Goal: Navigation & Orientation: Find specific page/section

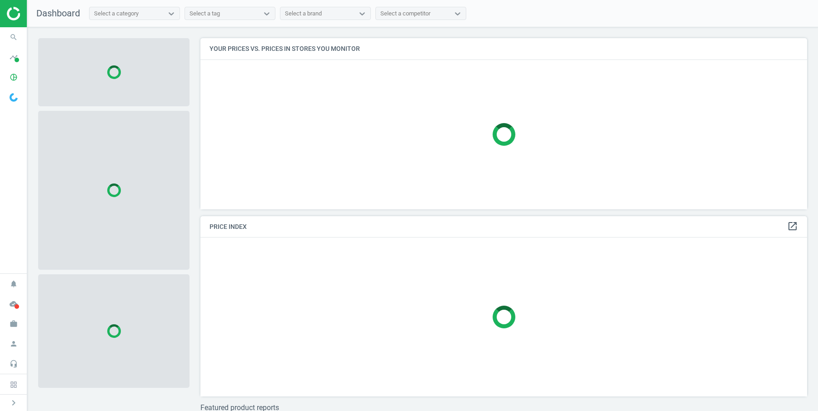
scroll to position [171, 607]
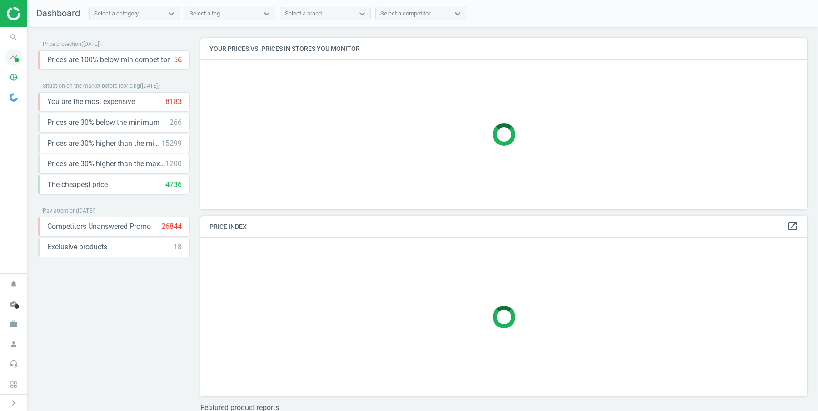
click at [1, 60] on span "timeline" at bounding box center [13, 57] width 27 height 20
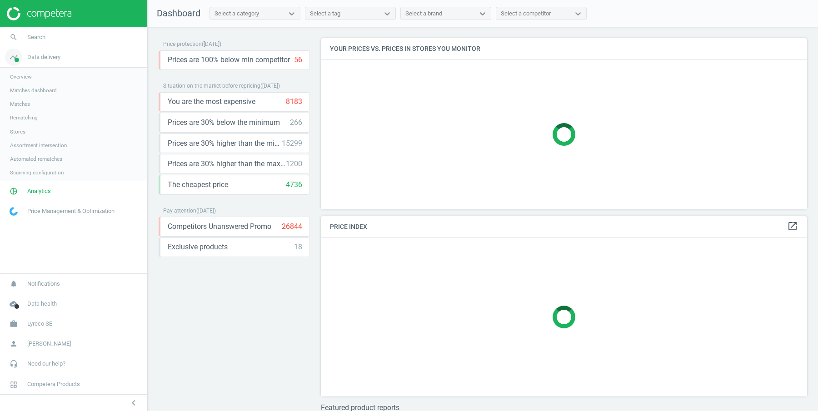
scroll to position [5, 5]
click at [35, 192] on span "Analytics" at bounding box center [39, 192] width 24 height 8
click at [23, 110] on span "Products" at bounding box center [20, 110] width 21 height 7
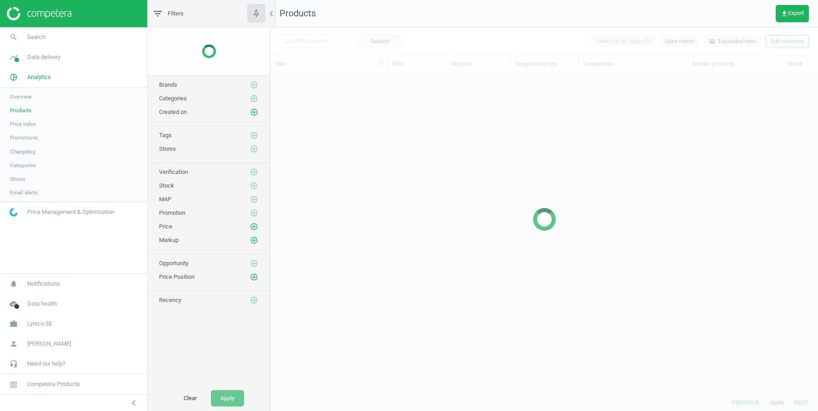
scroll to position [321, 548]
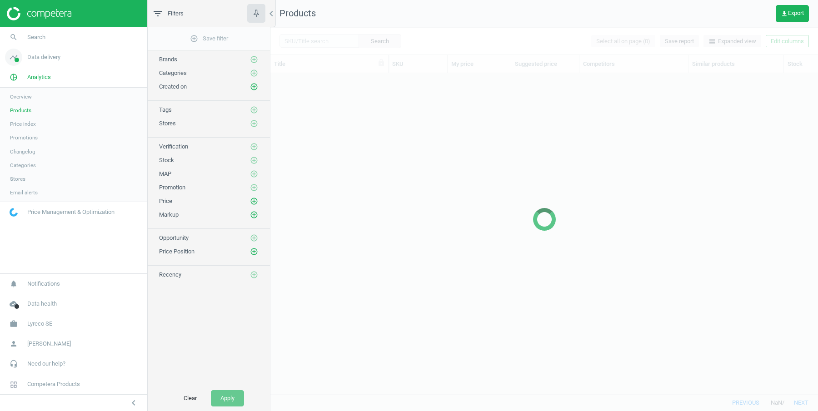
click at [43, 60] on span "Data delivery" at bounding box center [43, 57] width 33 height 8
click at [45, 142] on span "Assortment intersection" at bounding box center [38, 145] width 57 height 7
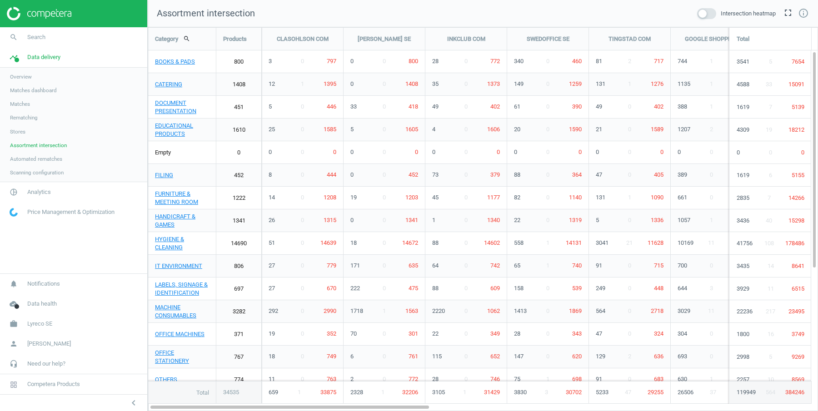
scroll to position [384, 671]
click at [709, 13] on span at bounding box center [706, 13] width 19 height 11
click at [0, 0] on input "checkbox" at bounding box center [0, 0] width 0 height 0
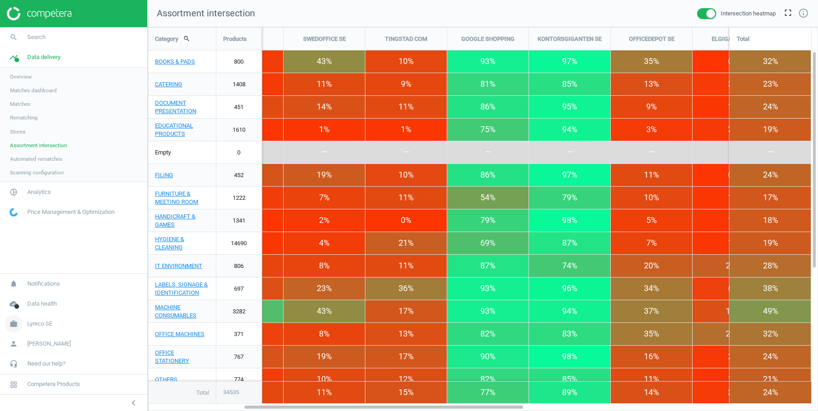
click at [45, 321] on span "Lyreco SE" at bounding box center [39, 324] width 25 height 8
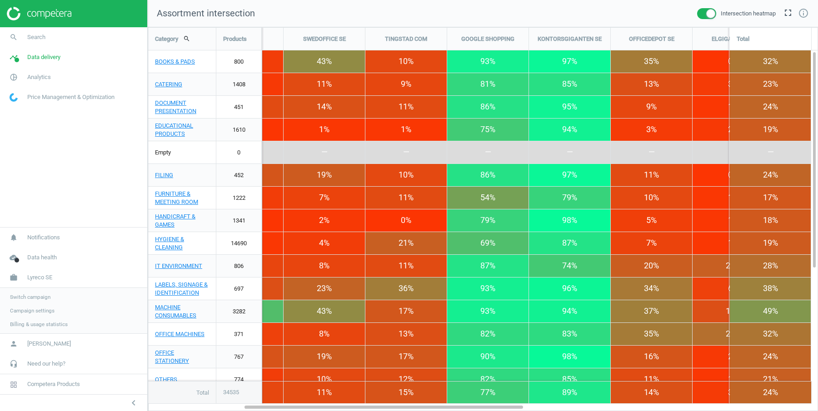
click at [36, 297] on span "Switch campaign" at bounding box center [30, 297] width 40 height 7
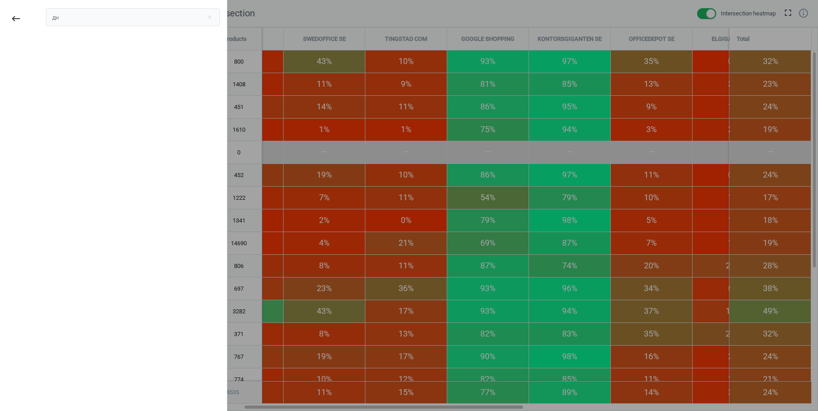
type input "д"
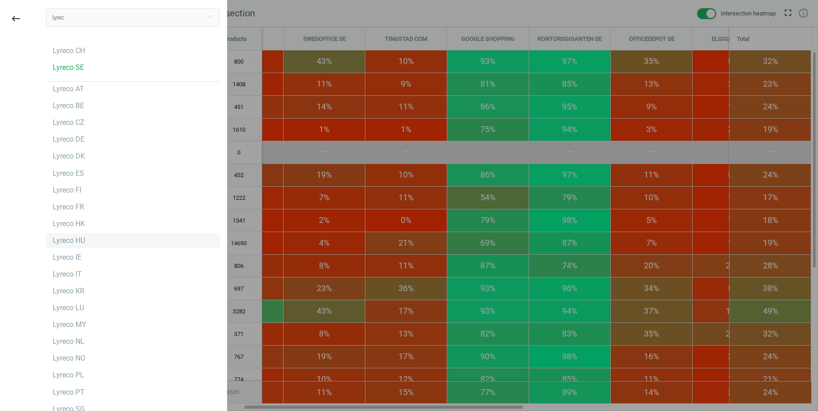
scroll to position [59, 0]
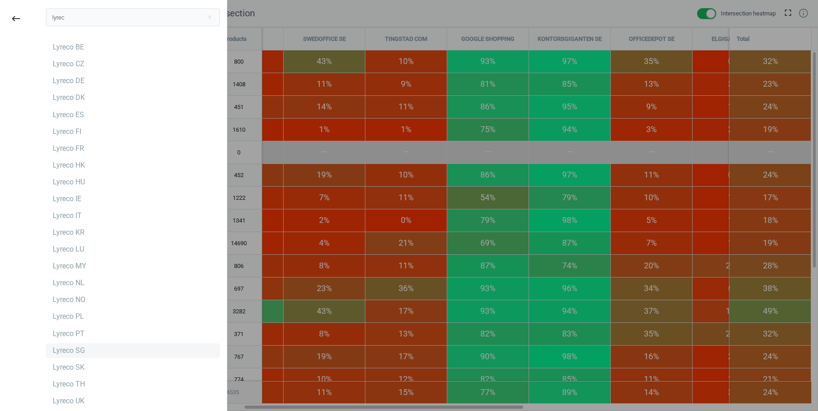
type input "lyrec"
click at [90, 352] on div "Lyreco SG" at bounding box center [133, 351] width 174 height 15
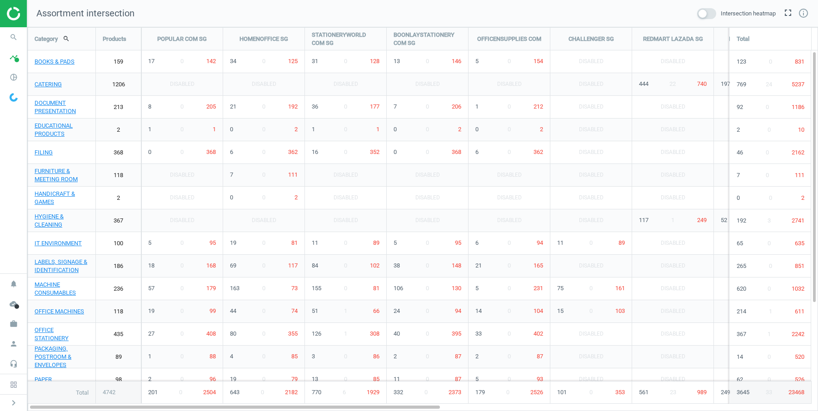
scroll to position [384, 791]
click at [701, 16] on span at bounding box center [706, 13] width 19 height 11
click at [0, 0] on input "checkbox" at bounding box center [0, 0] width 0 height 0
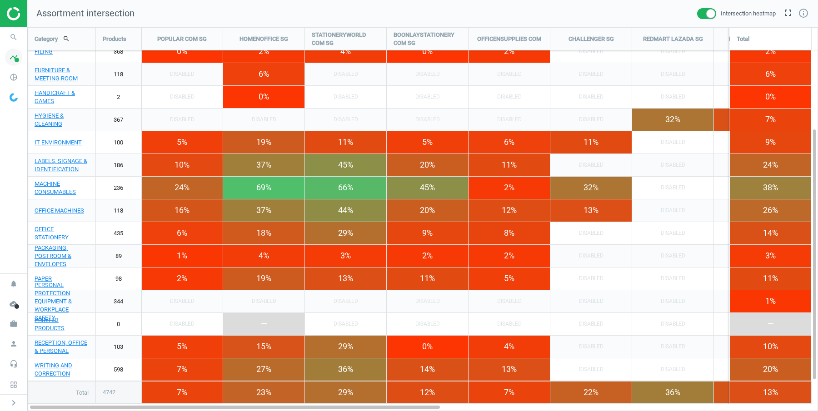
click at [5, 61] on span "timeline" at bounding box center [13, 57] width 27 height 20
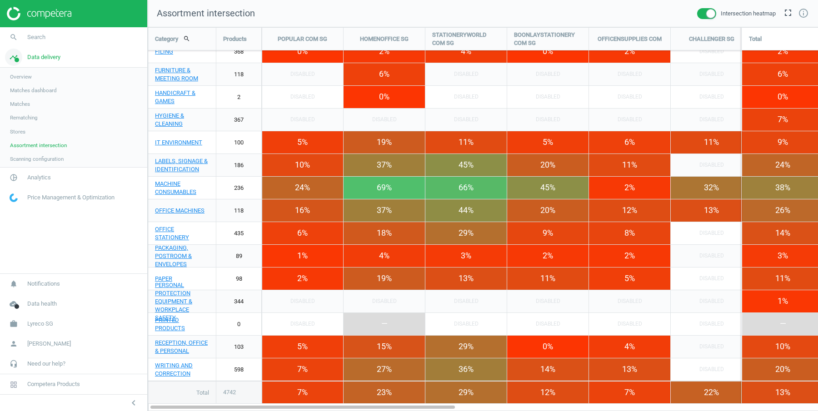
scroll to position [384, 671]
